Goal: Transaction & Acquisition: Purchase product/service

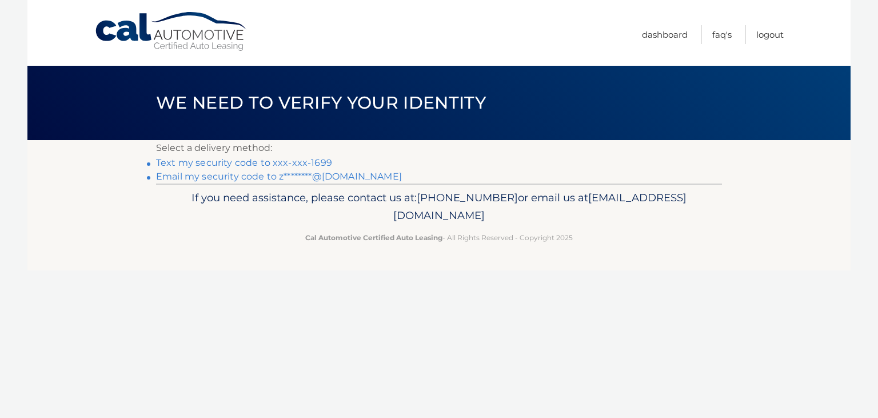
click at [285, 159] on link "Text my security code to xxx-xxx-1699" at bounding box center [244, 162] width 176 height 11
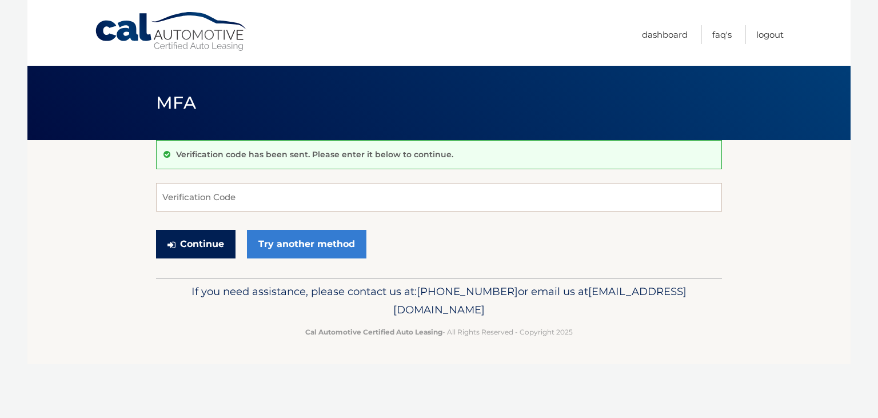
click at [195, 237] on button "Continue" at bounding box center [195, 244] width 79 height 29
click at [214, 195] on input "Verification Code" at bounding box center [439, 197] width 566 height 29
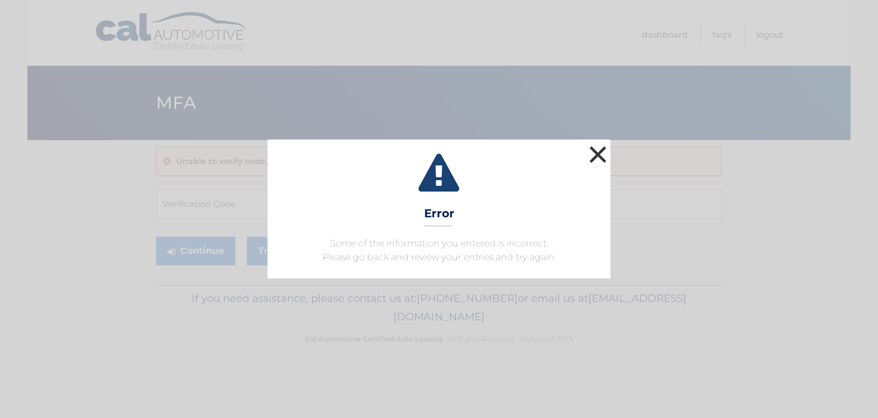
click at [600, 157] on button "×" at bounding box center [597, 154] width 23 height 23
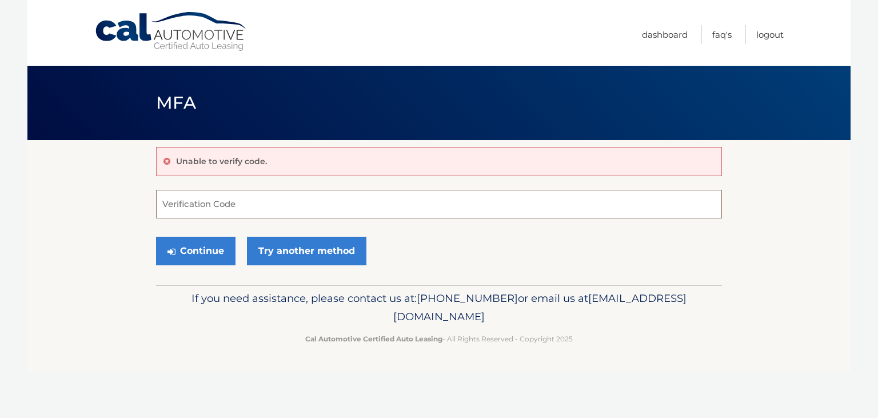
click at [246, 202] on input "Verification Code" at bounding box center [439, 204] width 566 height 29
type input "977227"
click at [156, 237] on button "Continue" at bounding box center [195, 251] width 79 height 29
click at [180, 252] on button "Continue" at bounding box center [195, 251] width 79 height 29
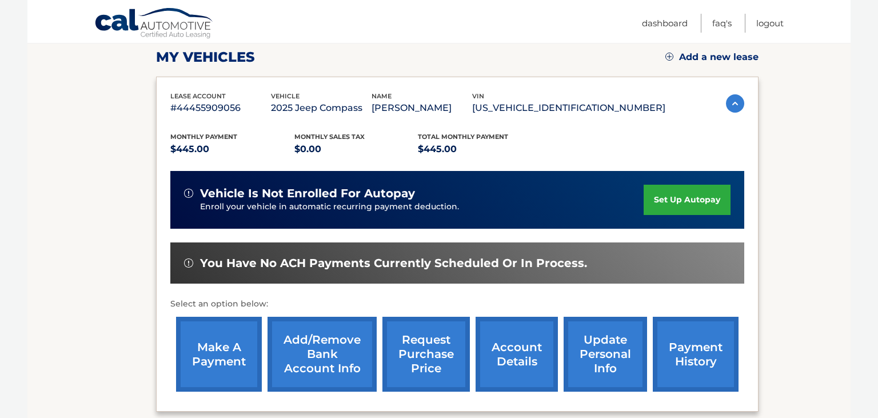
scroll to position [181, 0]
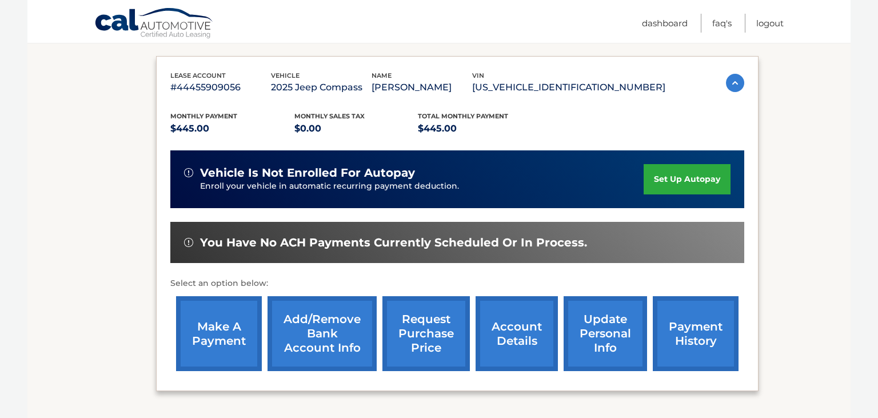
click at [228, 351] on link "make a payment" at bounding box center [219, 333] width 86 height 75
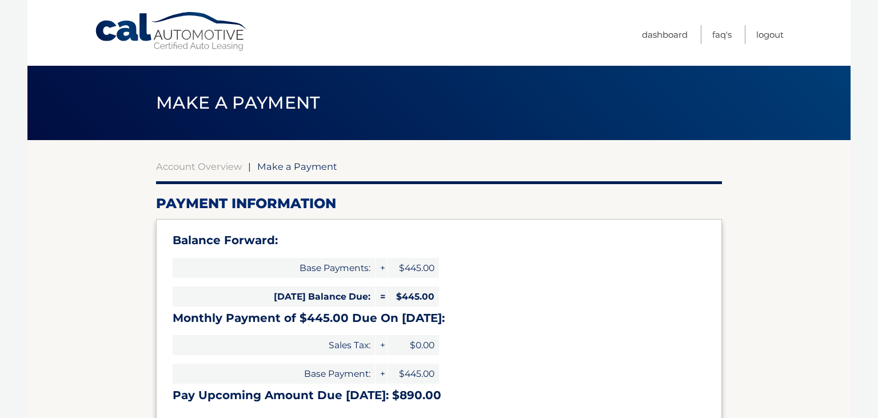
select select "N2I4ODVkZjUtMTQ2YS00YTA0LWI1ODgtYzk0ZjYyMTk0ODY2"
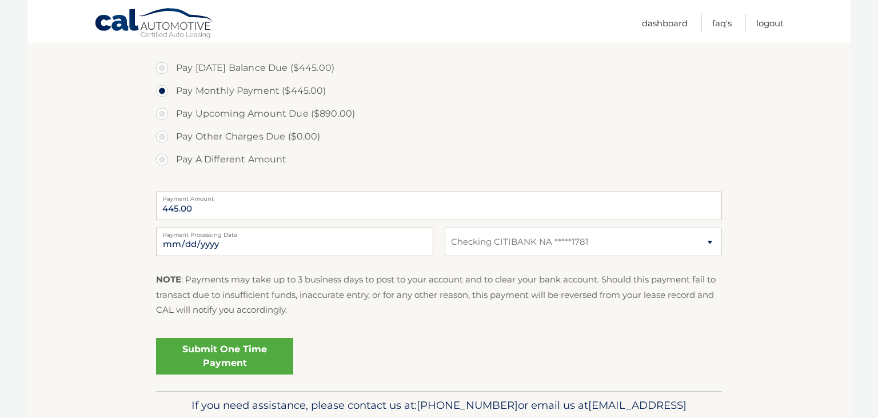
scroll to position [422, 0]
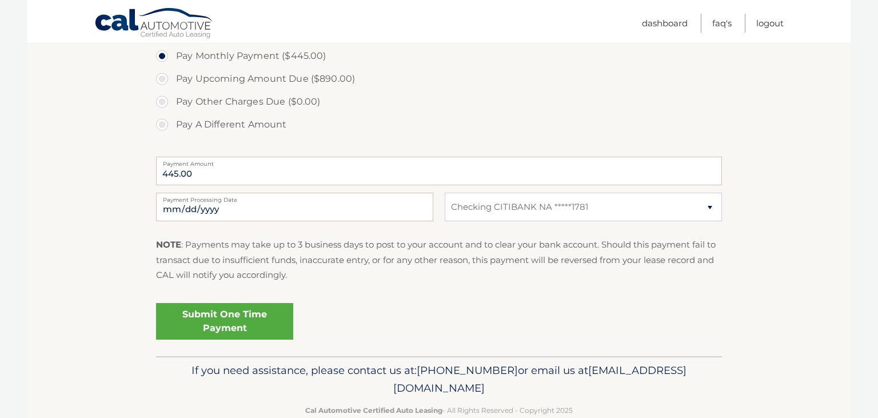
click at [243, 314] on link "Submit One Time Payment" at bounding box center [224, 321] width 137 height 37
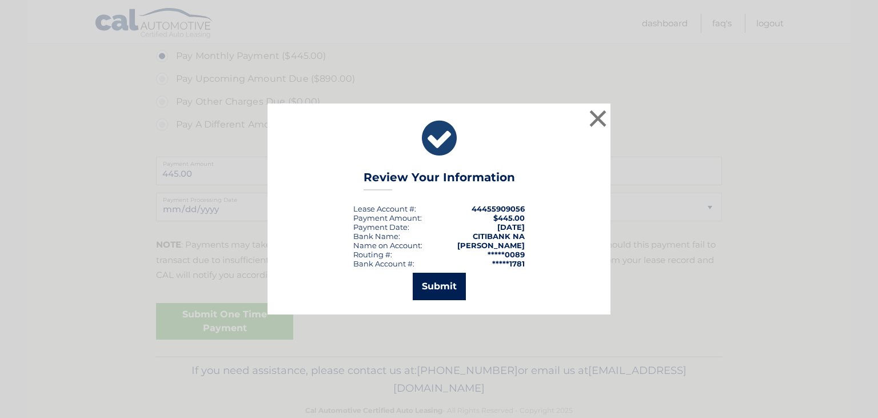
click at [415, 282] on button "Submit" at bounding box center [439, 286] width 53 height 27
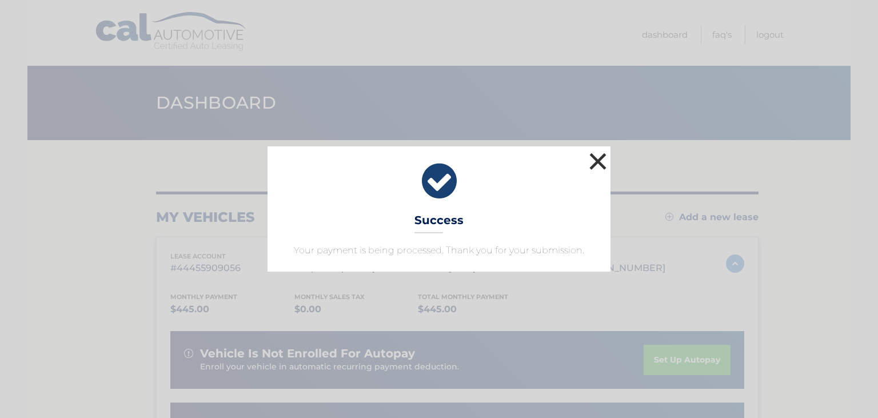
click at [591, 165] on button "×" at bounding box center [597, 161] width 23 height 23
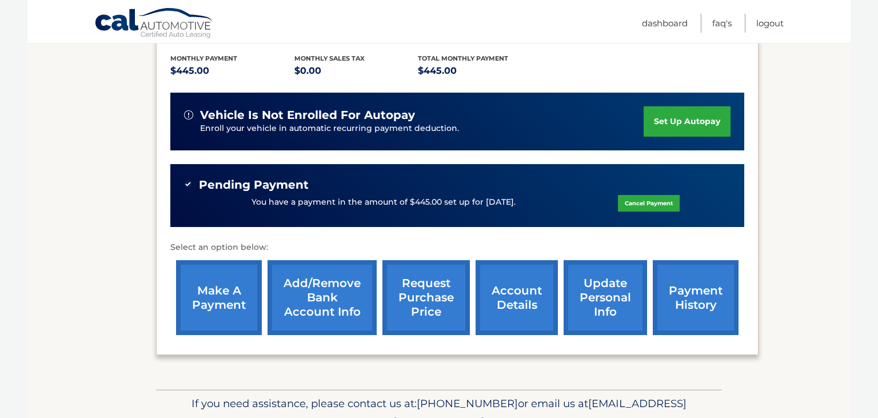
scroll to position [241, 0]
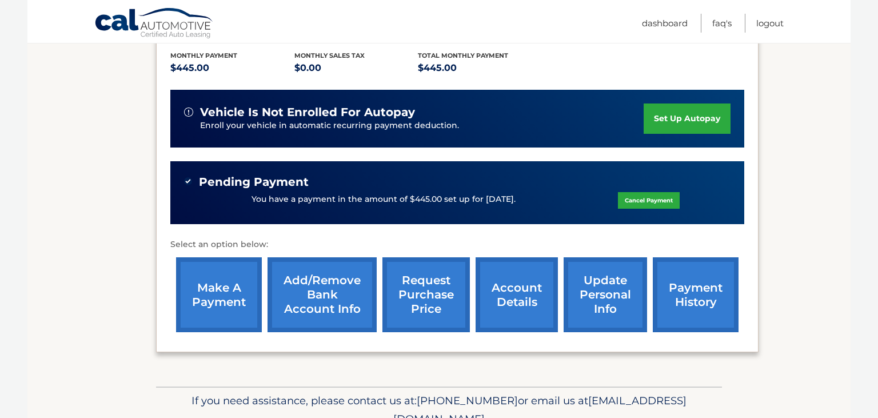
click at [657, 314] on link "payment history" at bounding box center [696, 294] width 86 height 75
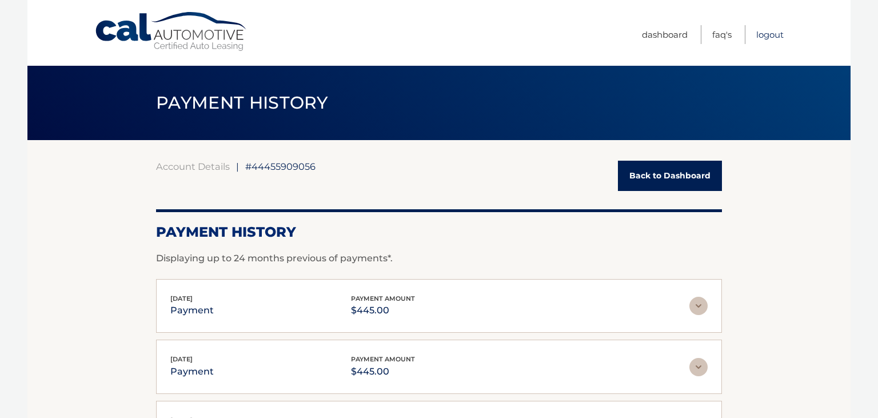
click at [771, 35] on link "Logout" at bounding box center [769, 34] width 27 height 19
